Goal: Task Accomplishment & Management: Use online tool/utility

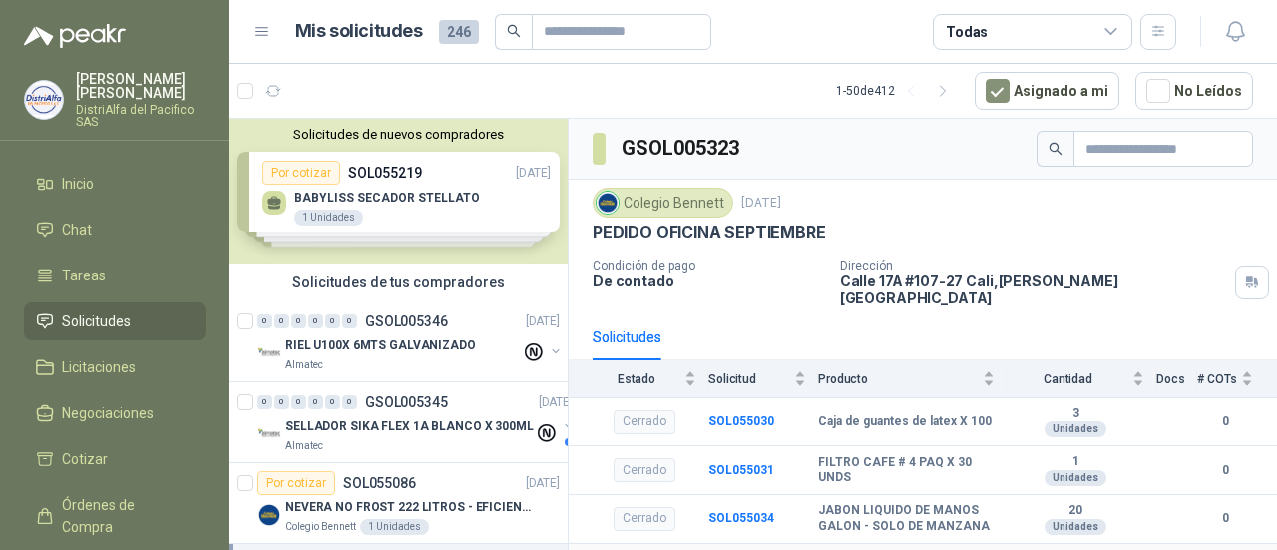
scroll to position [18, 0]
